Goal: Navigation & Orientation: Find specific page/section

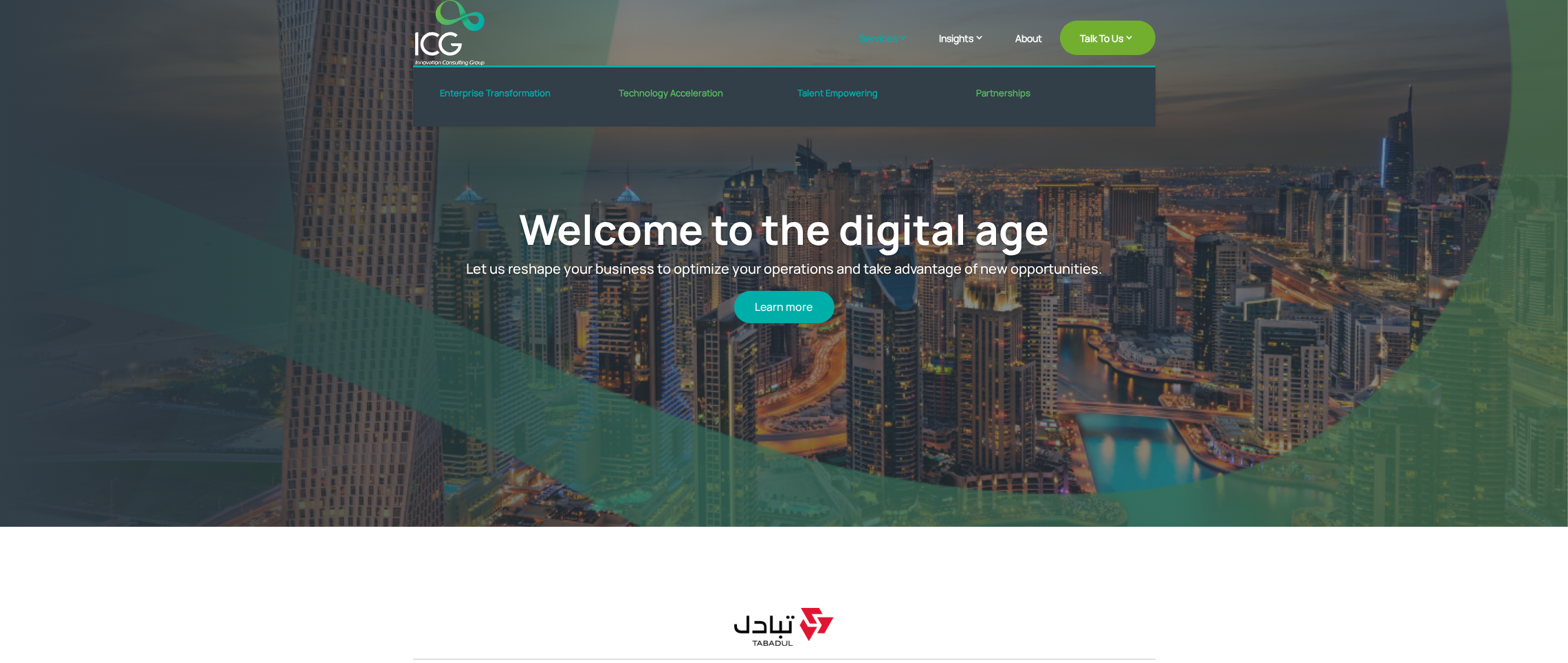
click at [875, 38] on link "Services" at bounding box center [891, 48] width 62 height 35
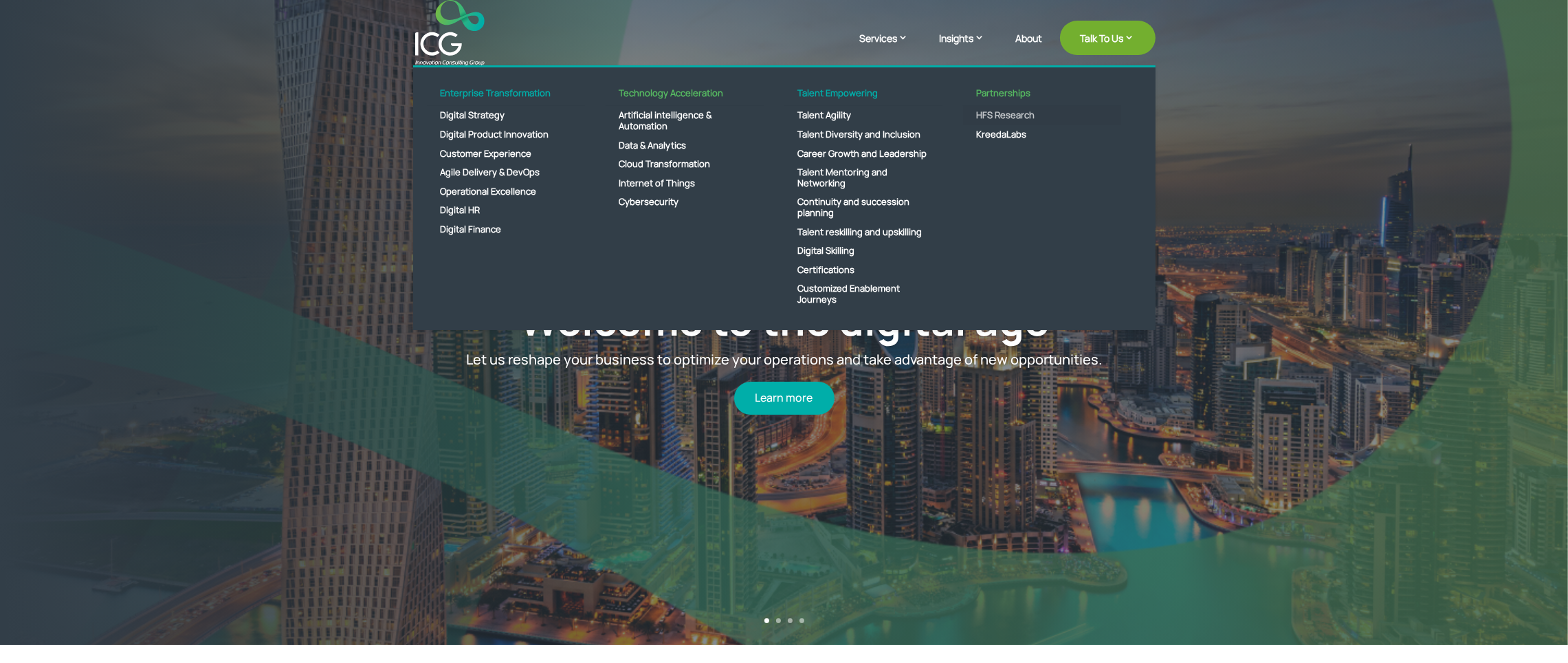
click at [1009, 113] on link "HFS Research" at bounding box center [1041, 115] width 158 height 19
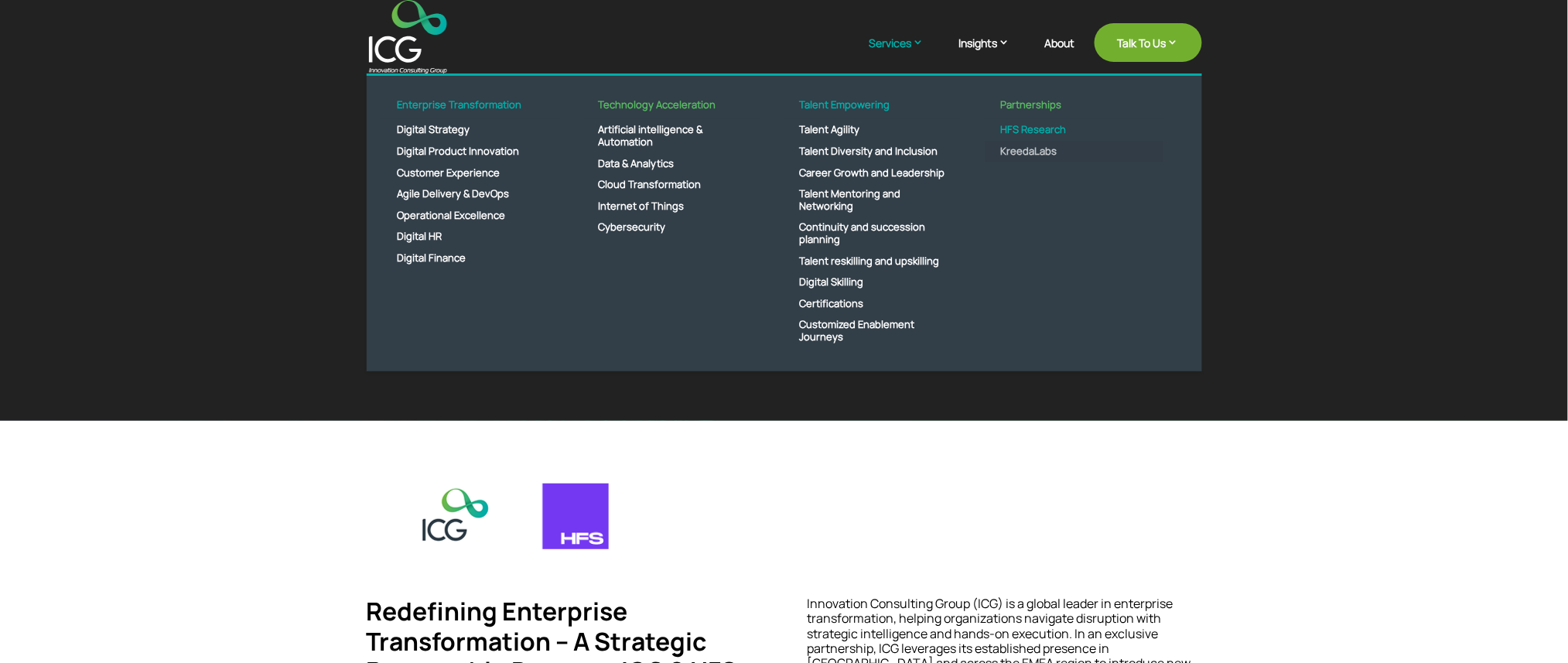
click at [1038, 149] on link "KreedaLabs" at bounding box center [1073, 151] width 178 height 21
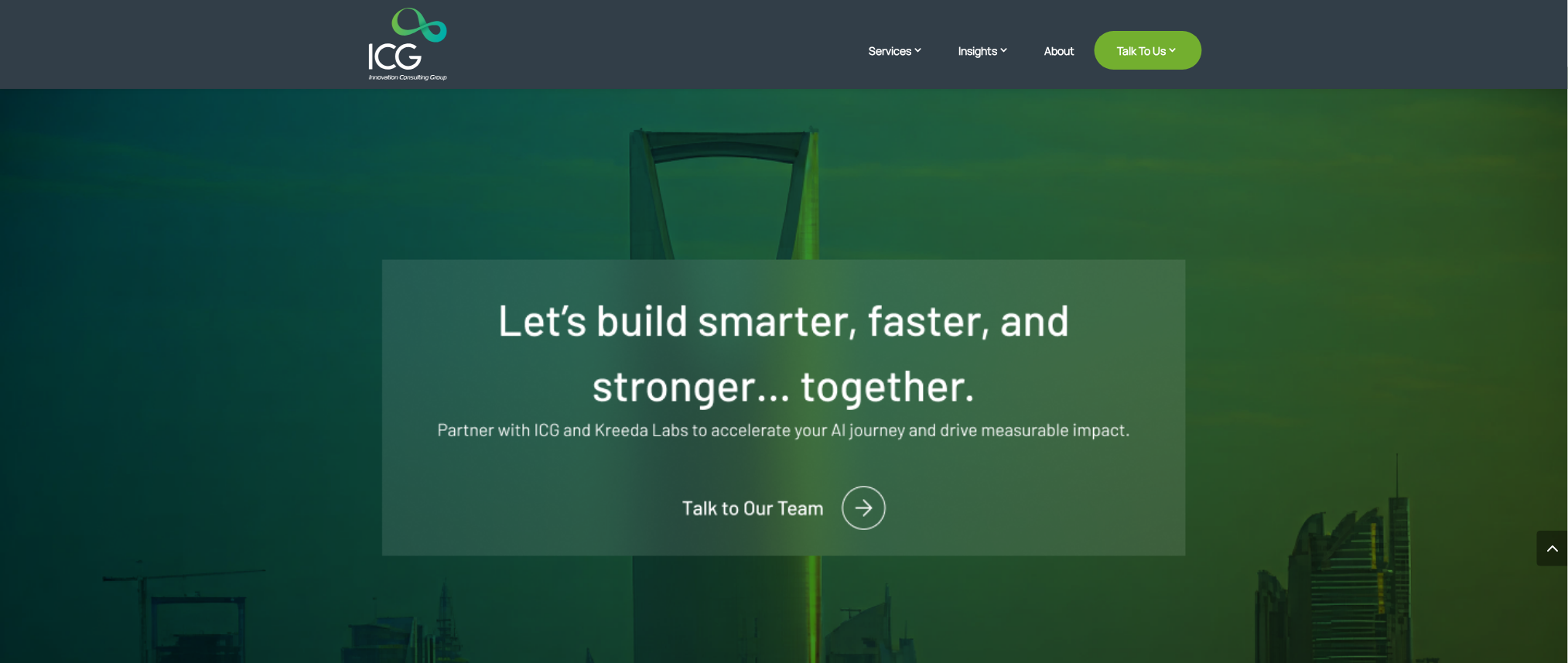
scroll to position [3299, 0]
